Goal: Task Accomplishment & Management: Check status

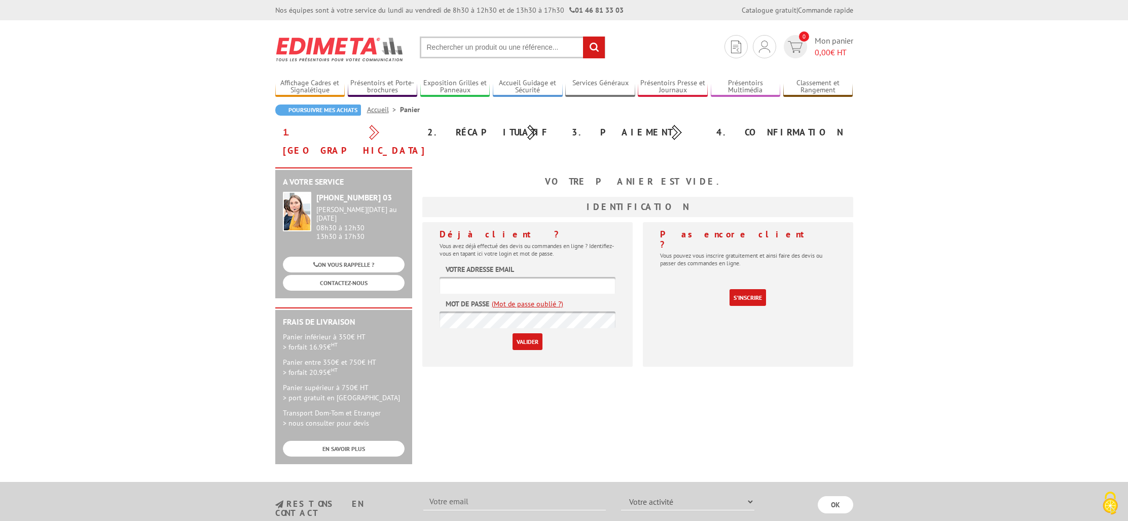
click at [498, 277] on input "text" at bounding box center [528, 285] width 176 height 17
type input "[EMAIL_ADDRESS][DOMAIN_NAME]"
click at [523, 333] on input "Valider" at bounding box center [528, 341] width 30 height 17
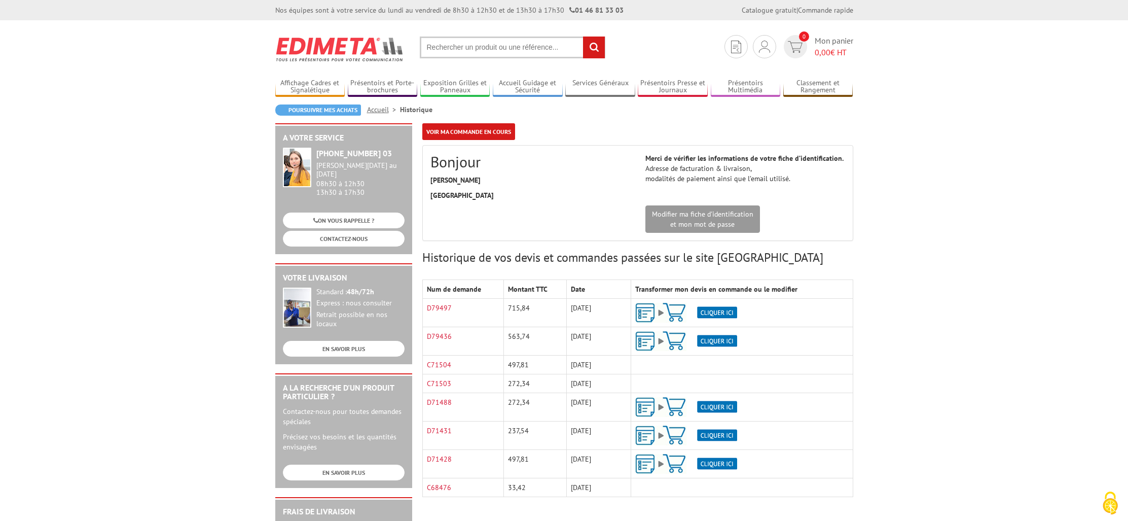
click at [726, 314] on img at bounding box center [686, 313] width 102 height 20
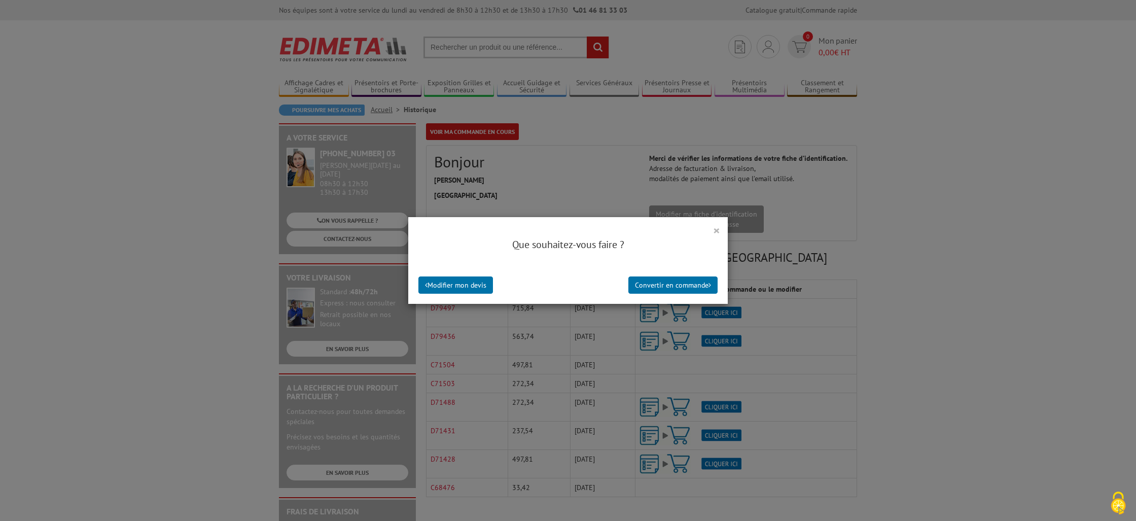
click at [716, 231] on button "×" at bounding box center [716, 230] width 7 height 13
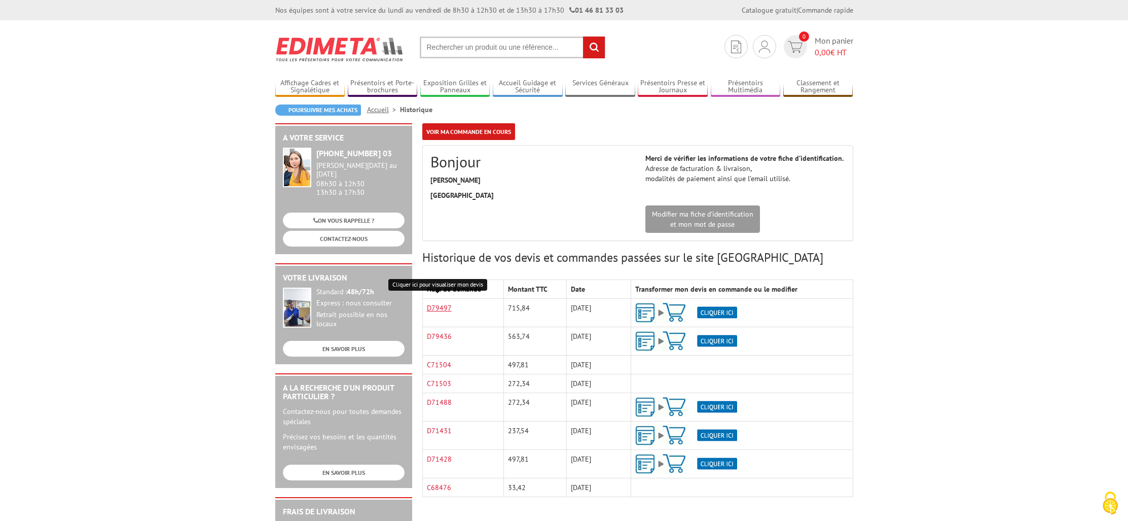
click at [433, 308] on link "D79497" at bounding box center [439, 307] width 25 height 9
